Goal: Use online tool/utility: Use online tool/utility

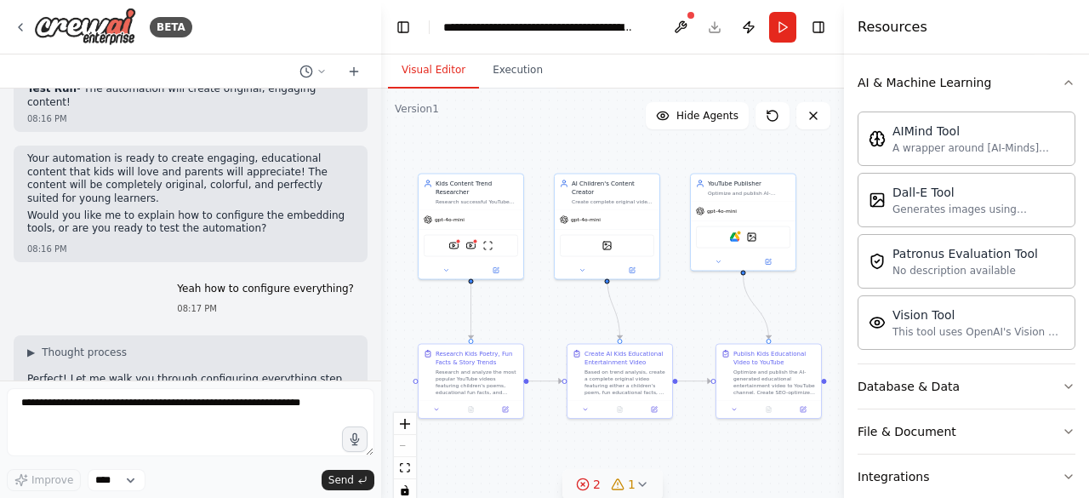
click at [610, 482] on div "2 1" at bounding box center [606, 483] width 60 height 17
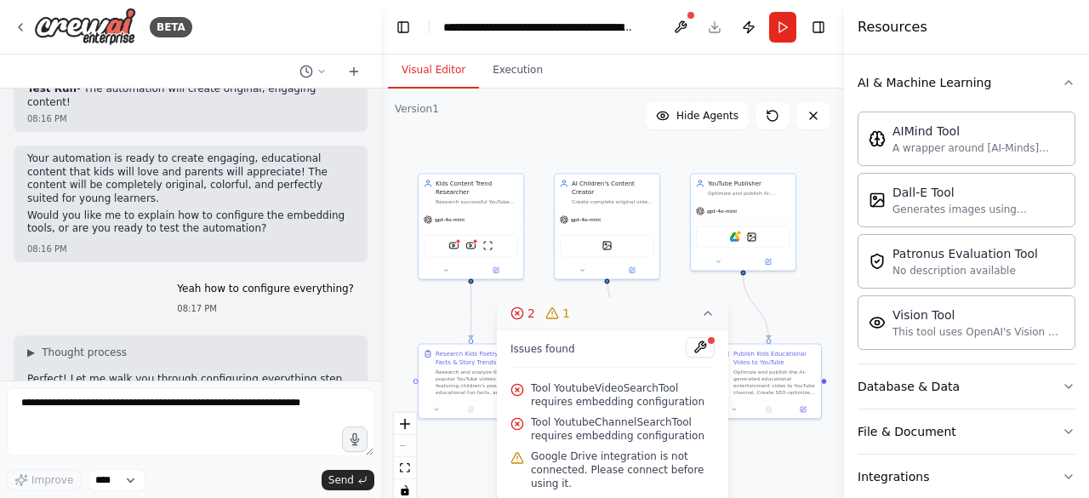
click at [709, 314] on icon at bounding box center [707, 312] width 7 height 3
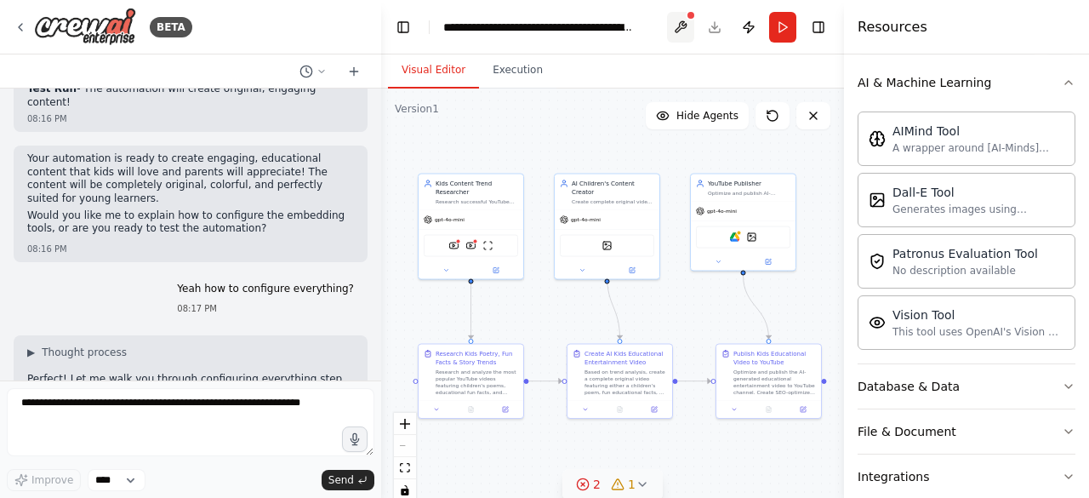
click at [685, 23] on button at bounding box center [680, 27] width 27 height 31
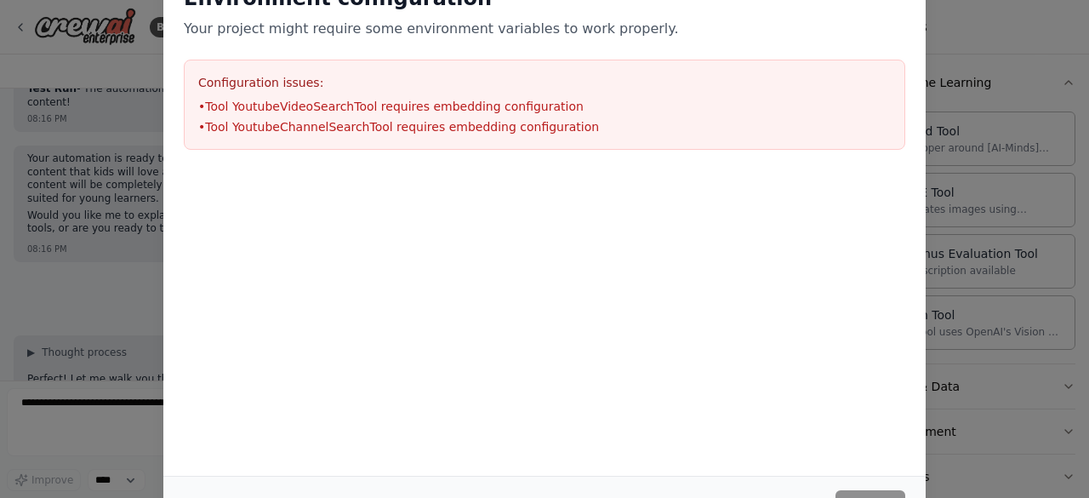
click at [971, 111] on div "Environment configuration Your project might require some environment variables…" at bounding box center [544, 249] width 1089 height 498
click at [949, 56] on div "Environment configuration Your project might require some environment variables…" at bounding box center [544, 249] width 1089 height 498
click at [967, 59] on div "Environment configuration Your project might require some environment variables…" at bounding box center [544, 249] width 1089 height 498
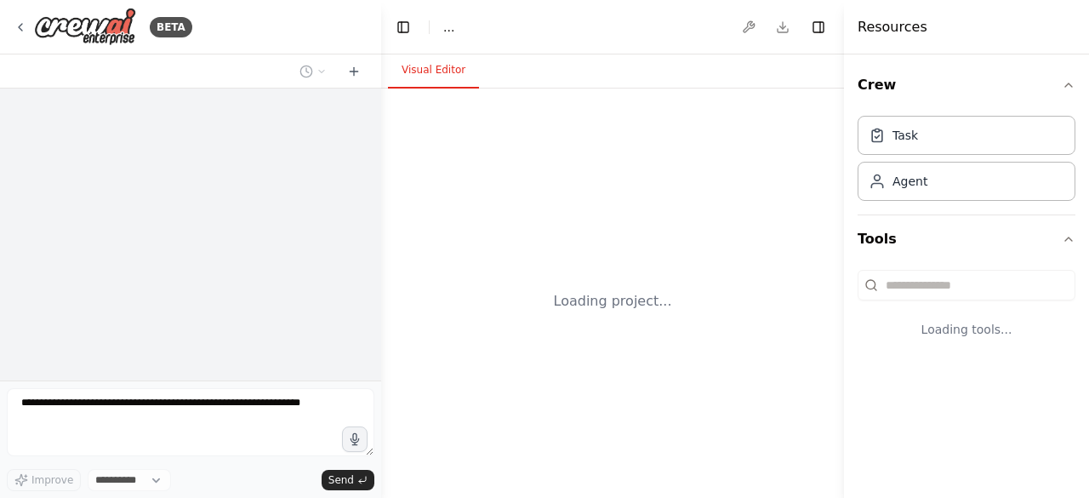
select select "****"
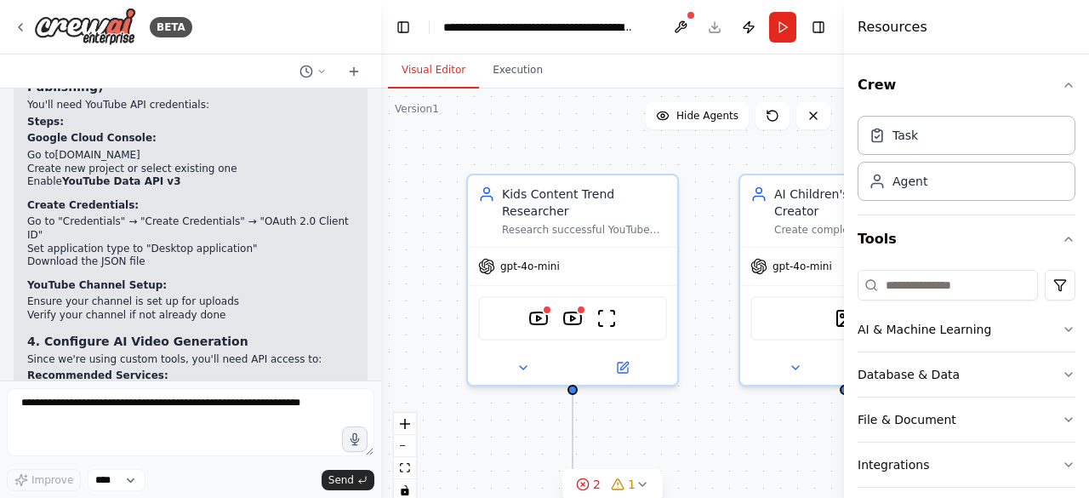
scroll to position [7226, 0]
